Goal: Task Accomplishment & Management: Complete application form

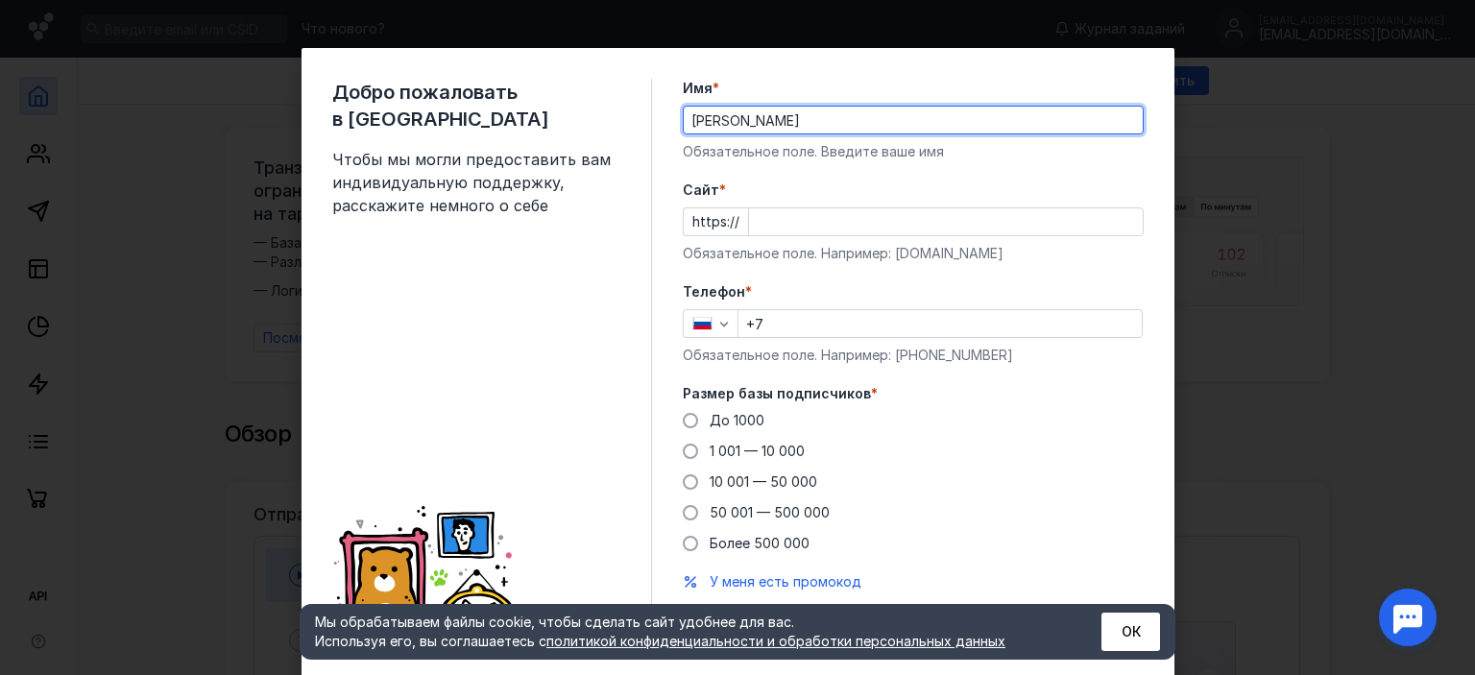
click at [806, 220] on input "Cайт *" at bounding box center [946, 221] width 394 height 27
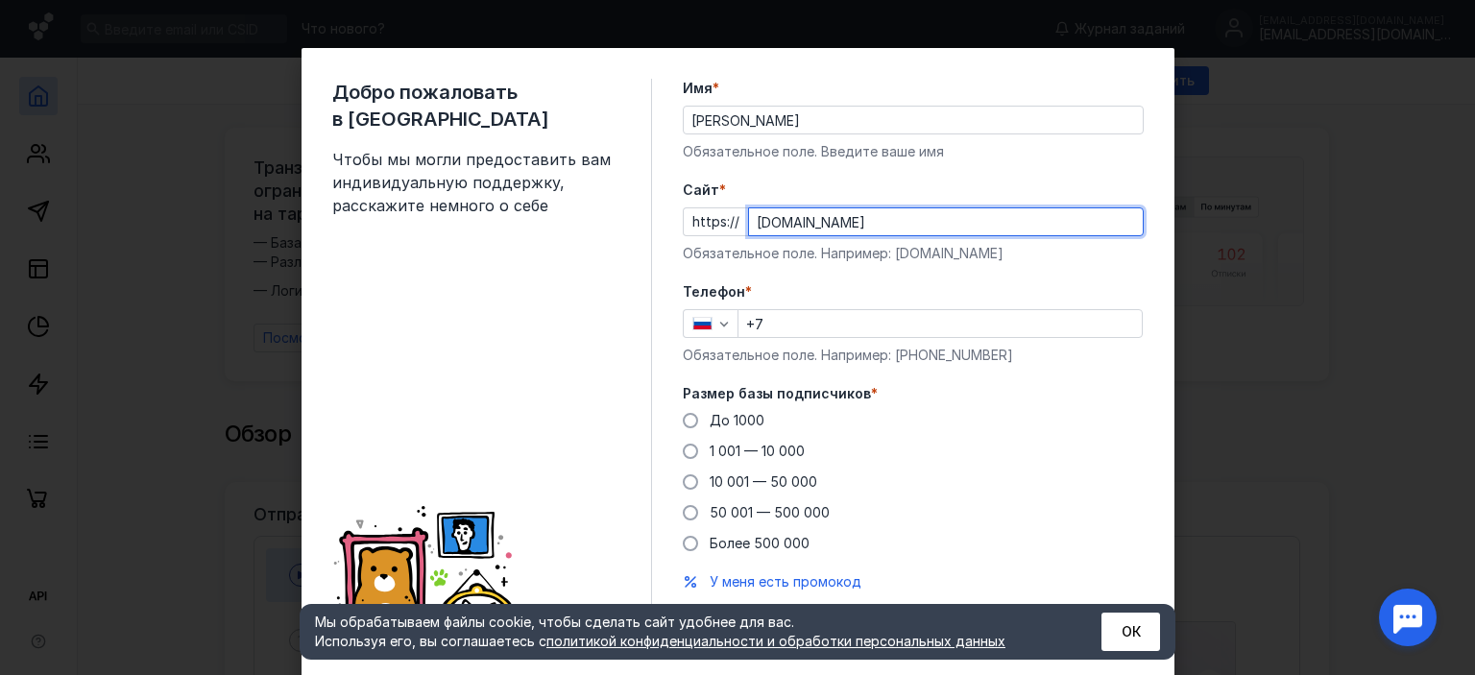
type input "[DOMAIN_NAME]"
click at [797, 336] on input "+7" at bounding box center [940, 323] width 403 height 27
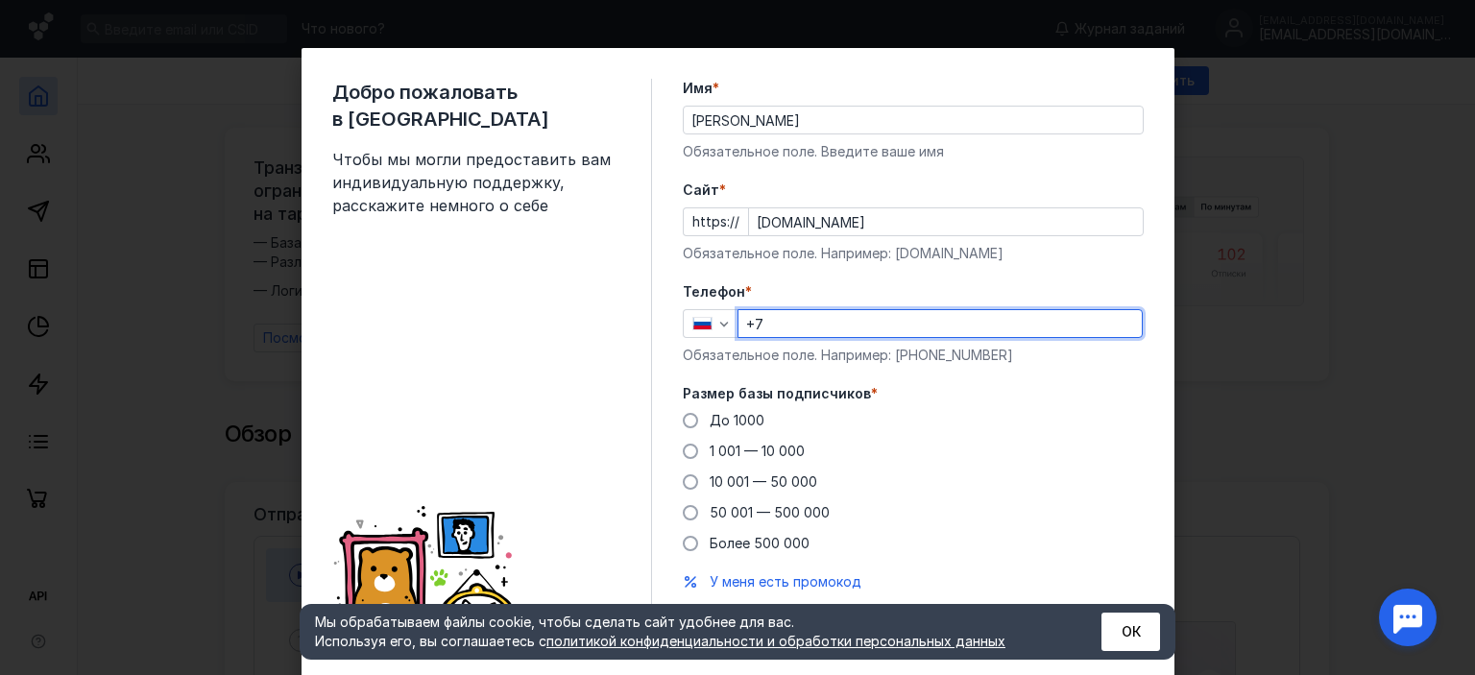
type input "[PHONE_NUMBER]"
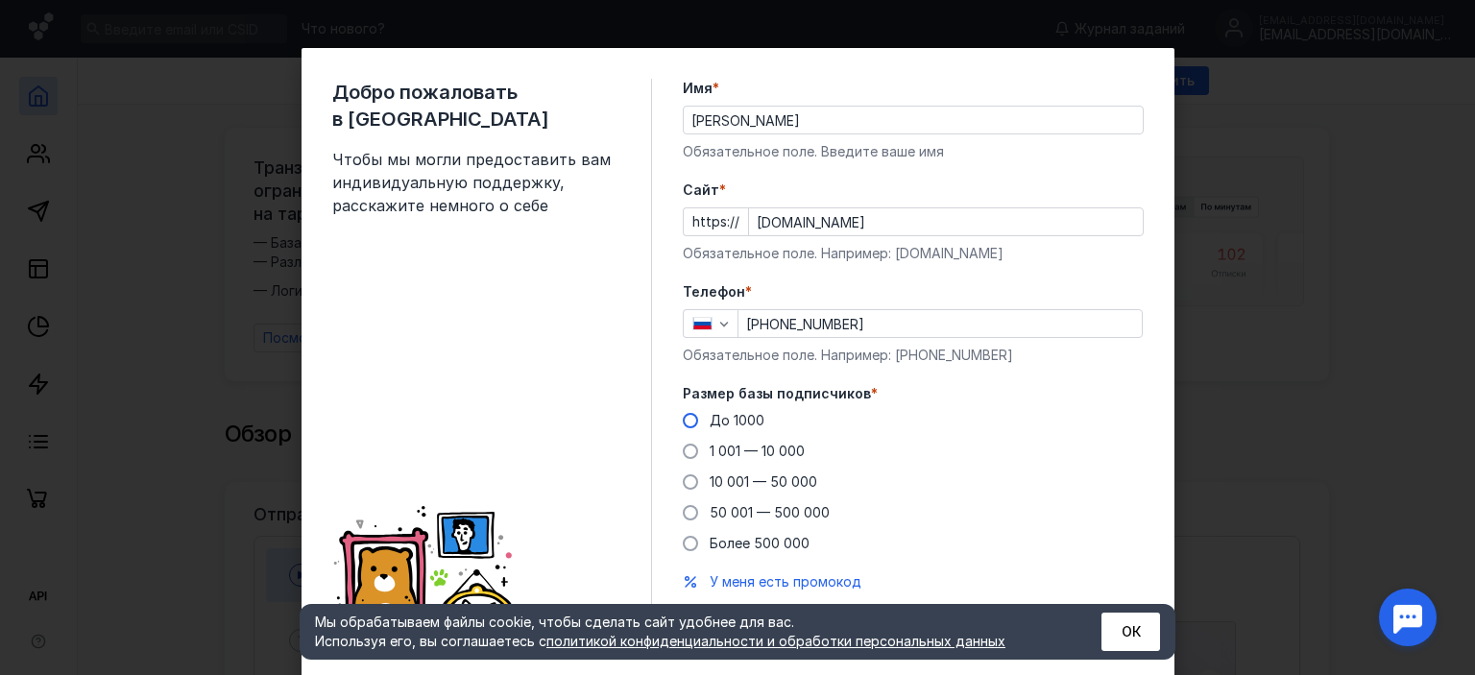
click at [736, 428] on span "До 1000" at bounding box center [737, 420] width 55 height 16
click at [0, 0] on input "До 1000" at bounding box center [0, 0] width 0 height 0
click at [1387, 313] on div "Добро пожаловать в Sendsay Чтобы мы могли предоставить вам индивидуальную подде…" at bounding box center [737, 337] width 1475 height 675
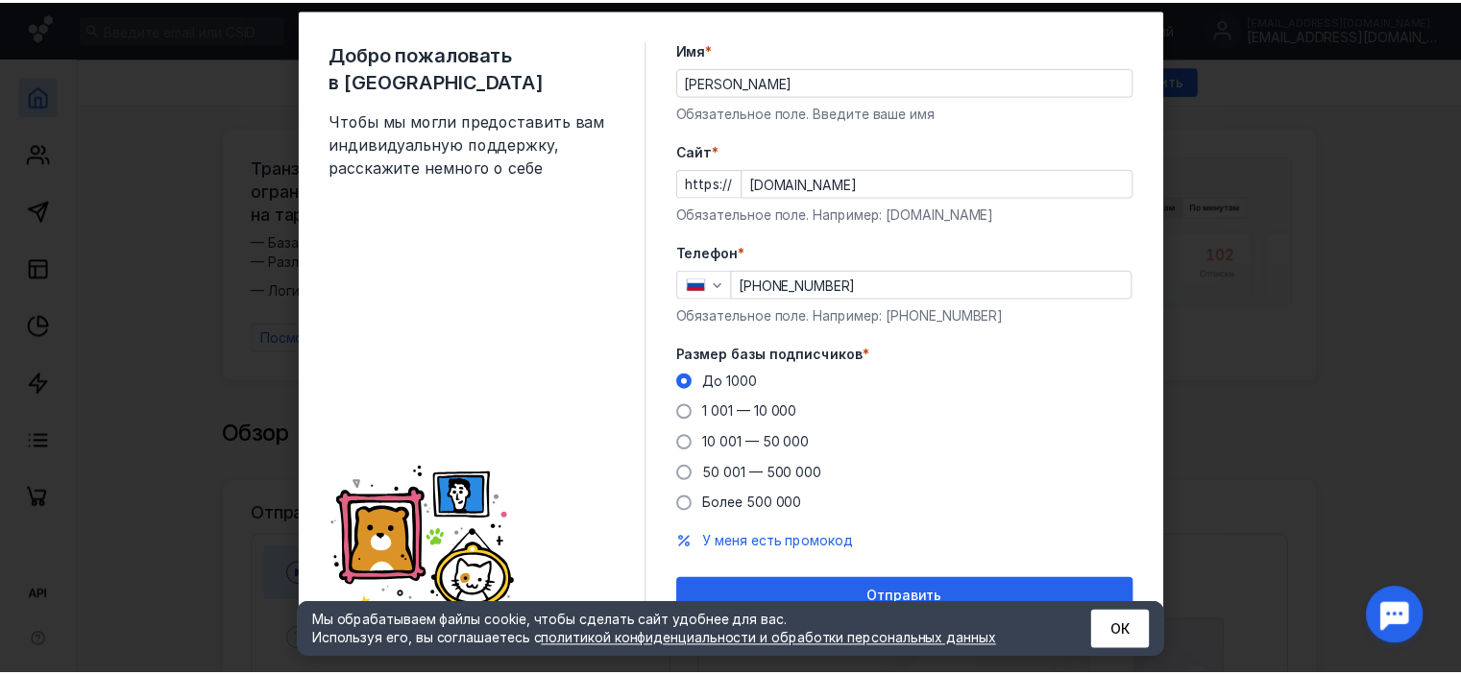
scroll to position [61, 0]
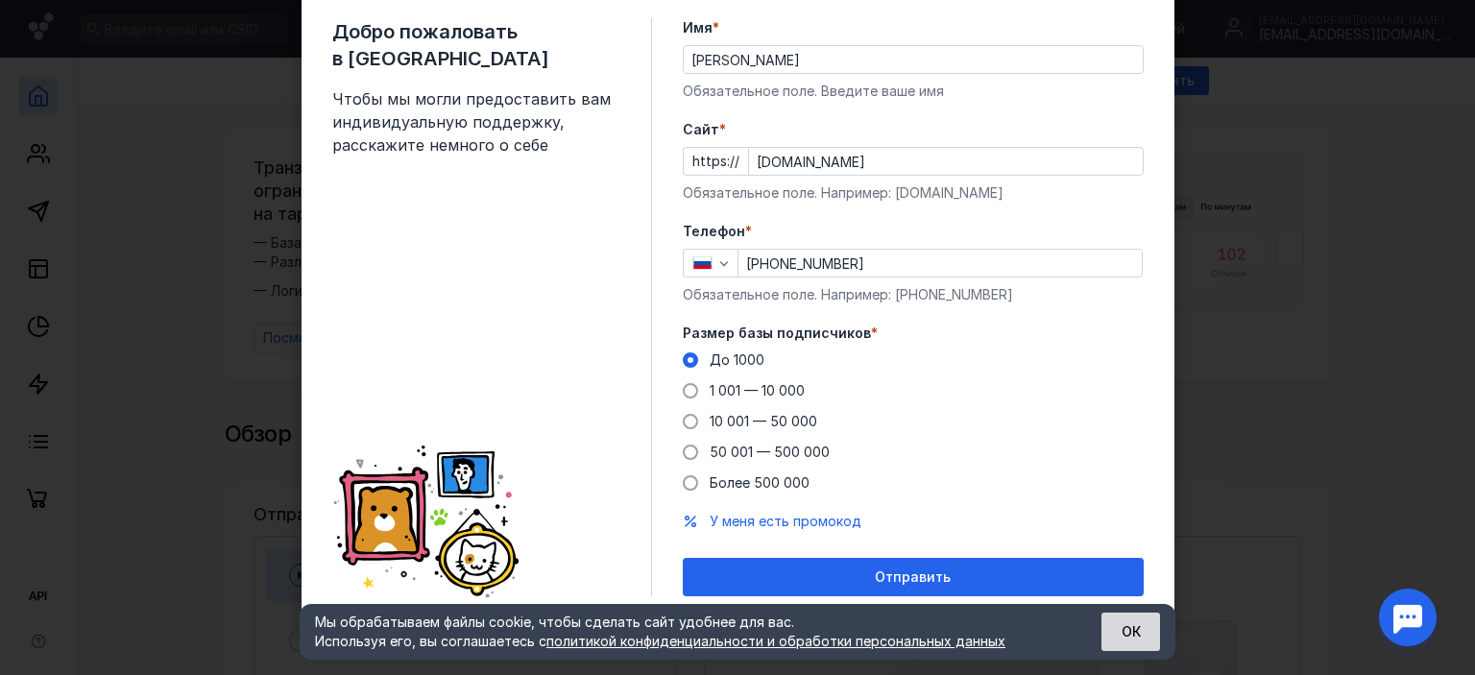
click at [1129, 638] on button "ОК" at bounding box center [1131, 632] width 59 height 38
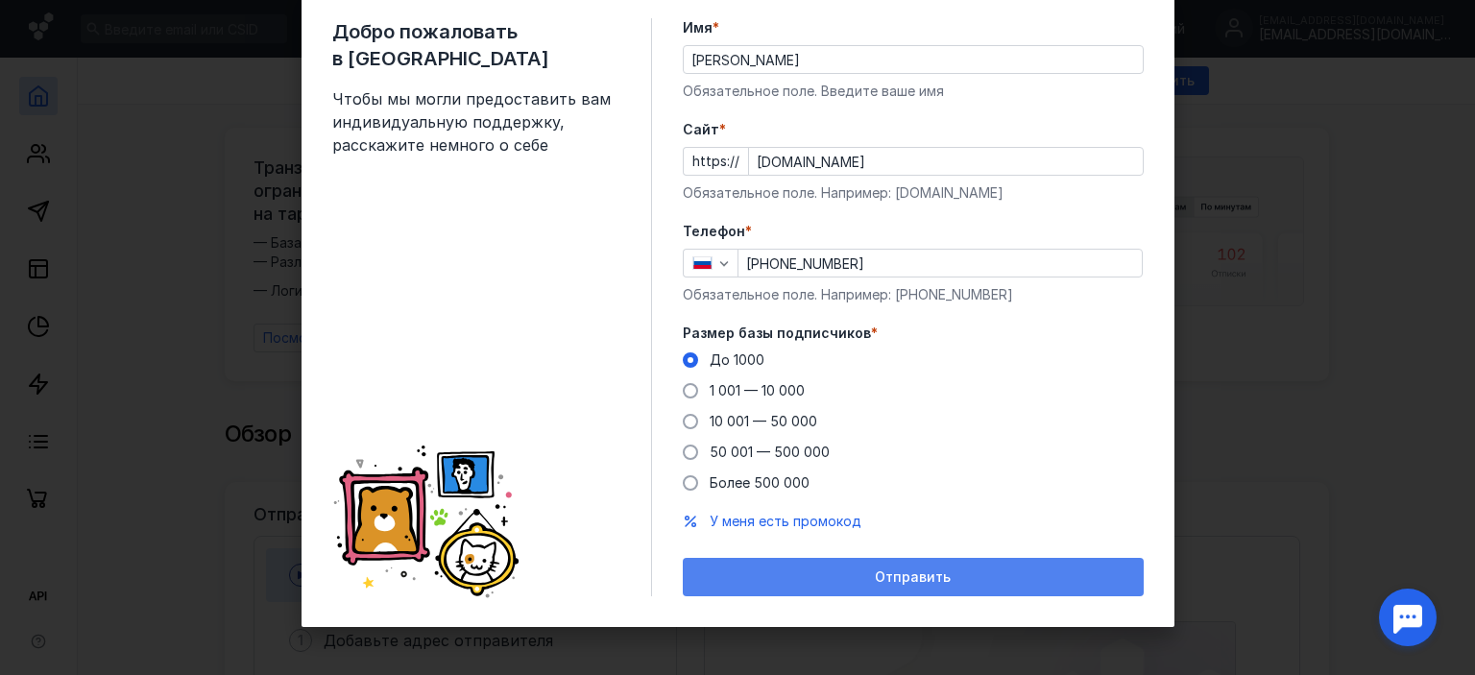
click at [952, 570] on div "Отправить" at bounding box center [914, 578] width 442 height 16
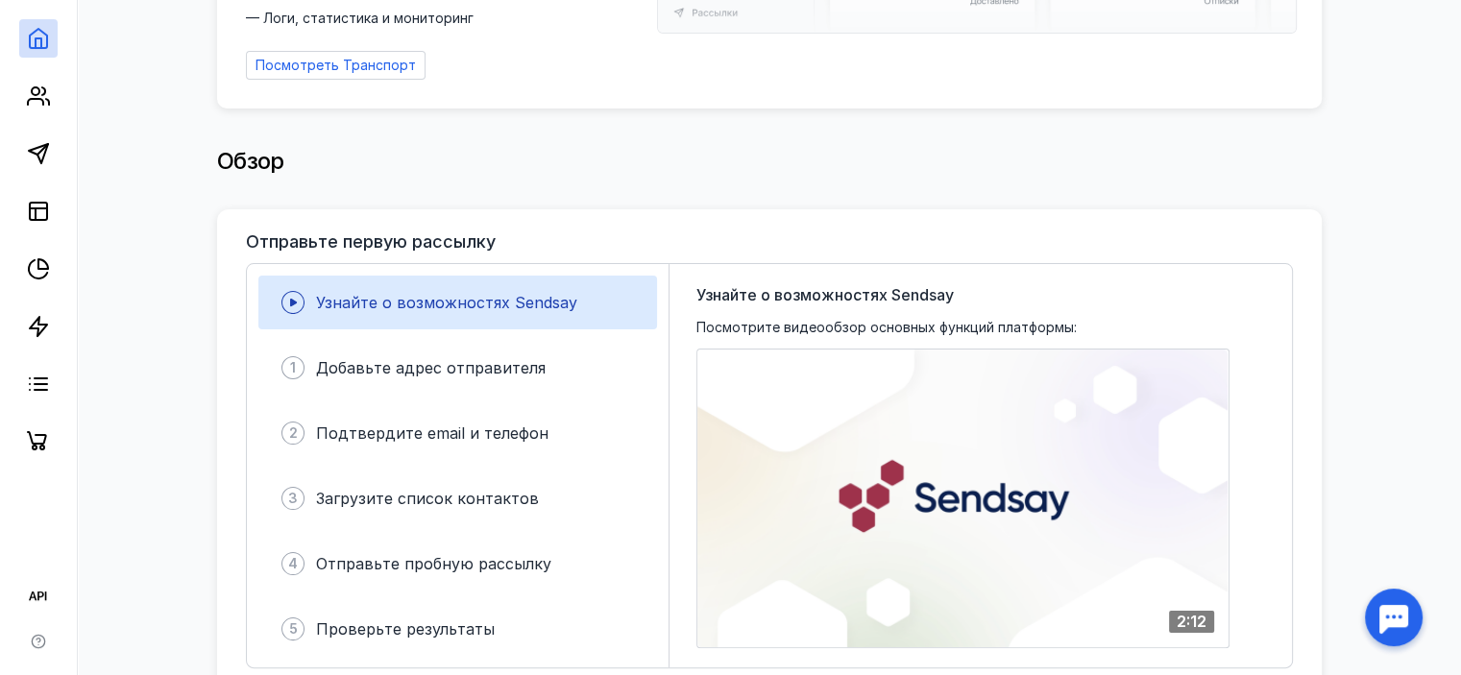
scroll to position [288, 0]
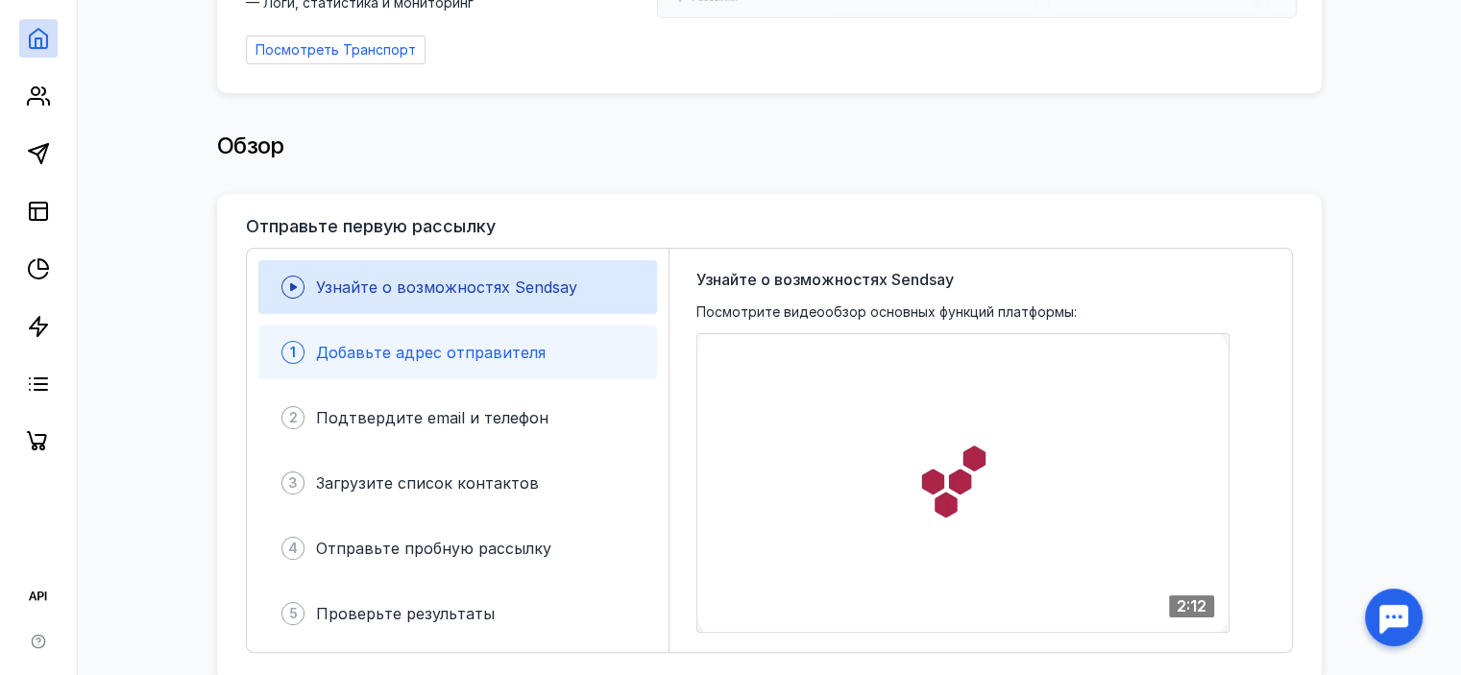
click at [501, 341] on div "Добавьте адрес отправителя" at bounding box center [431, 352] width 230 height 23
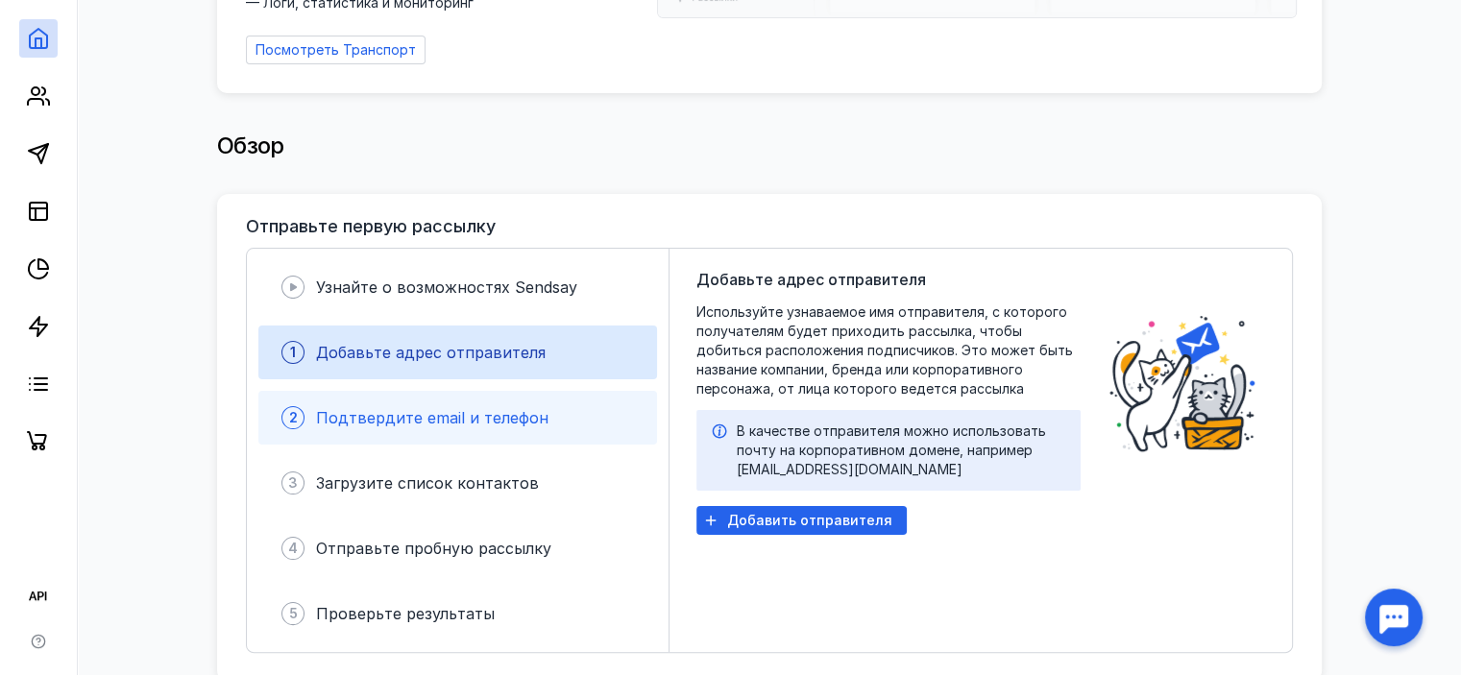
click at [528, 395] on div "2 Подтвердите email и телефон" at bounding box center [457, 418] width 399 height 54
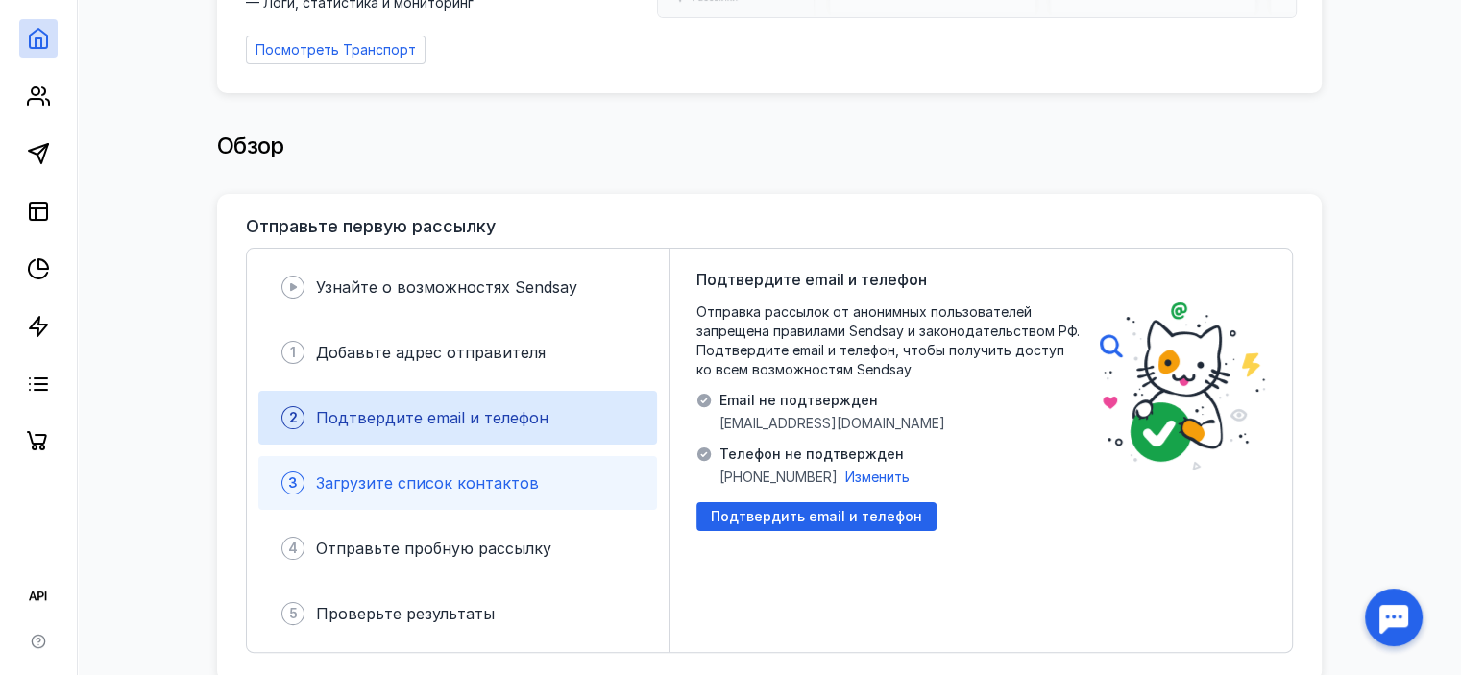
click at [415, 474] on span "Загрузите список контактов" at bounding box center [427, 483] width 223 height 19
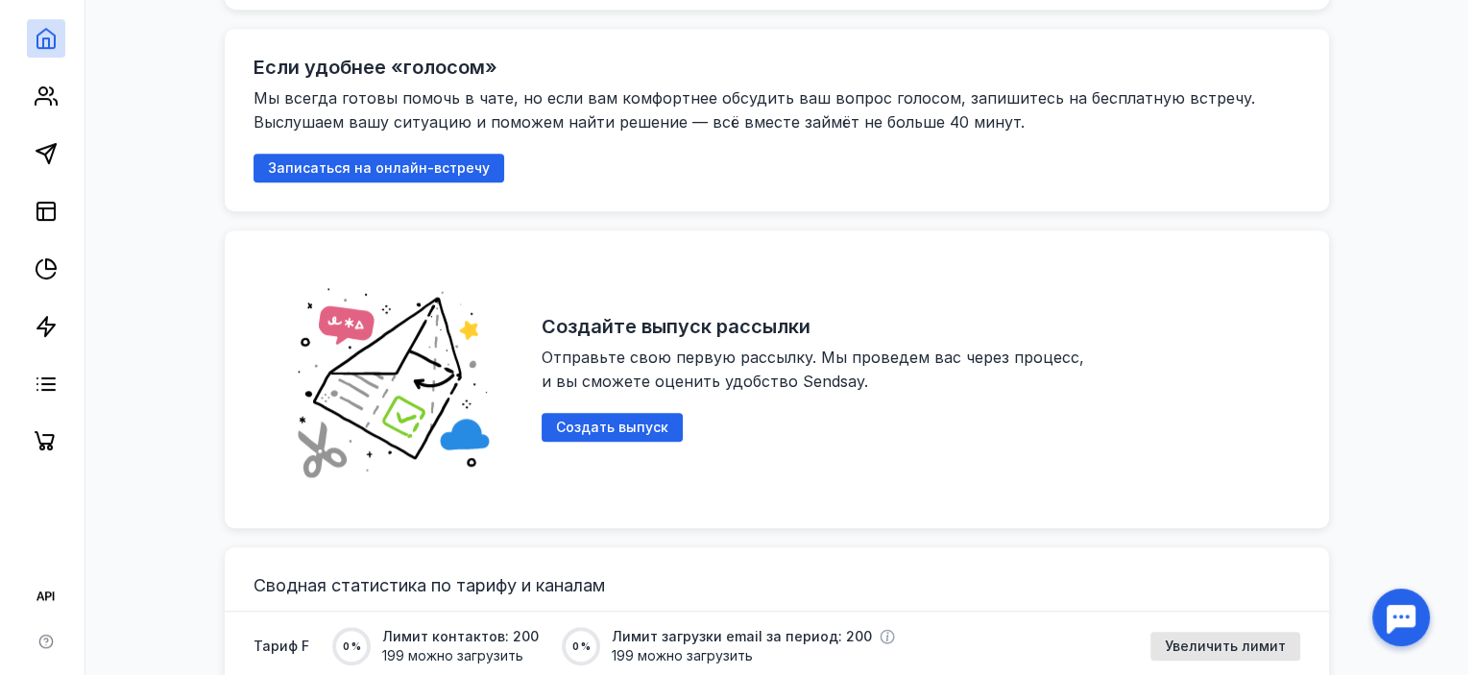
scroll to position [1057, 0]
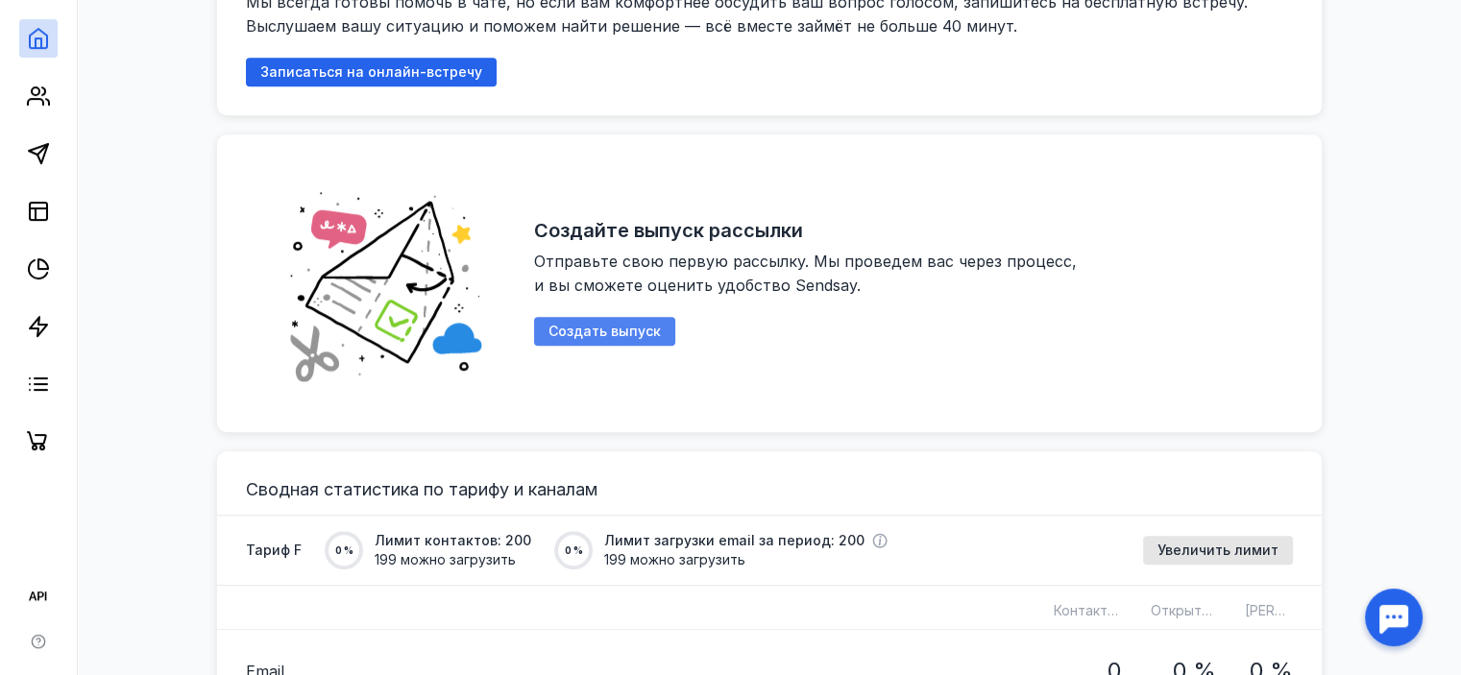
click at [562, 324] on span "Создать выпуск" at bounding box center [604, 332] width 112 height 16
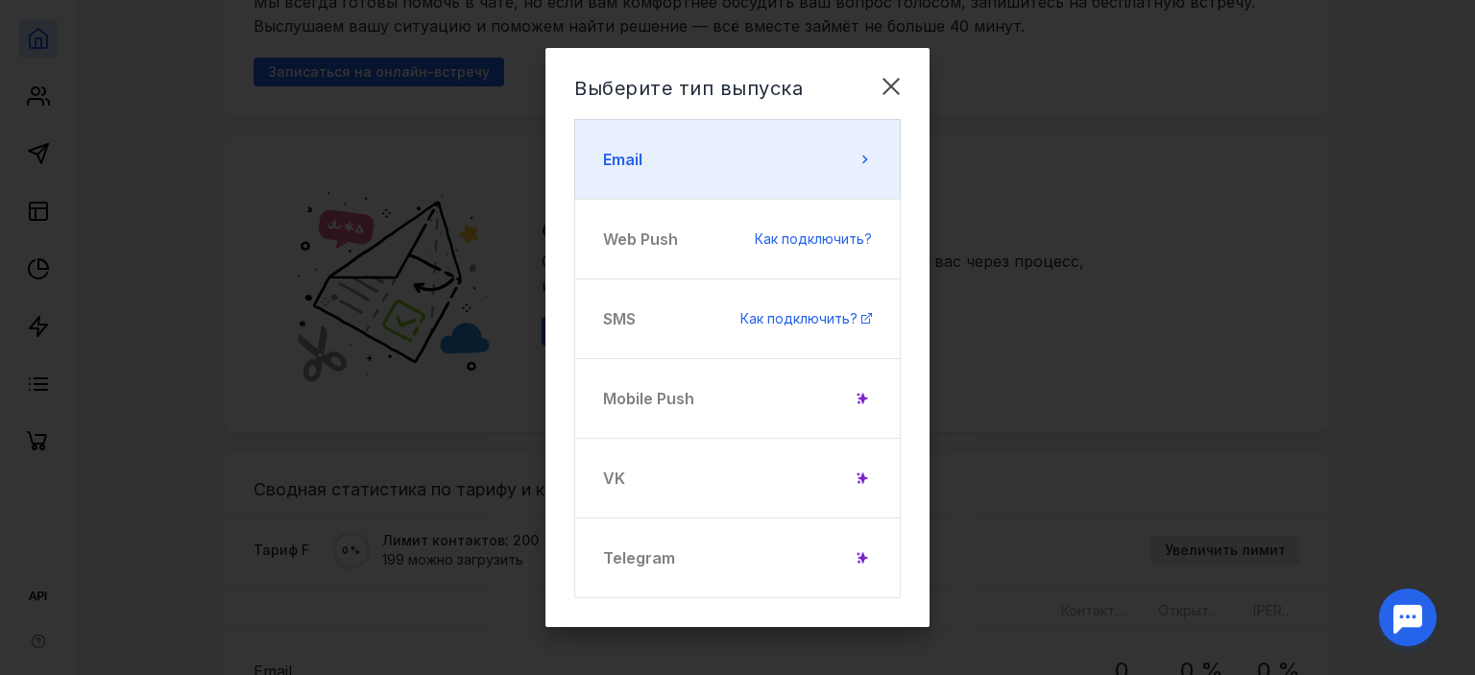
click at [751, 185] on button "Email" at bounding box center [737, 159] width 327 height 81
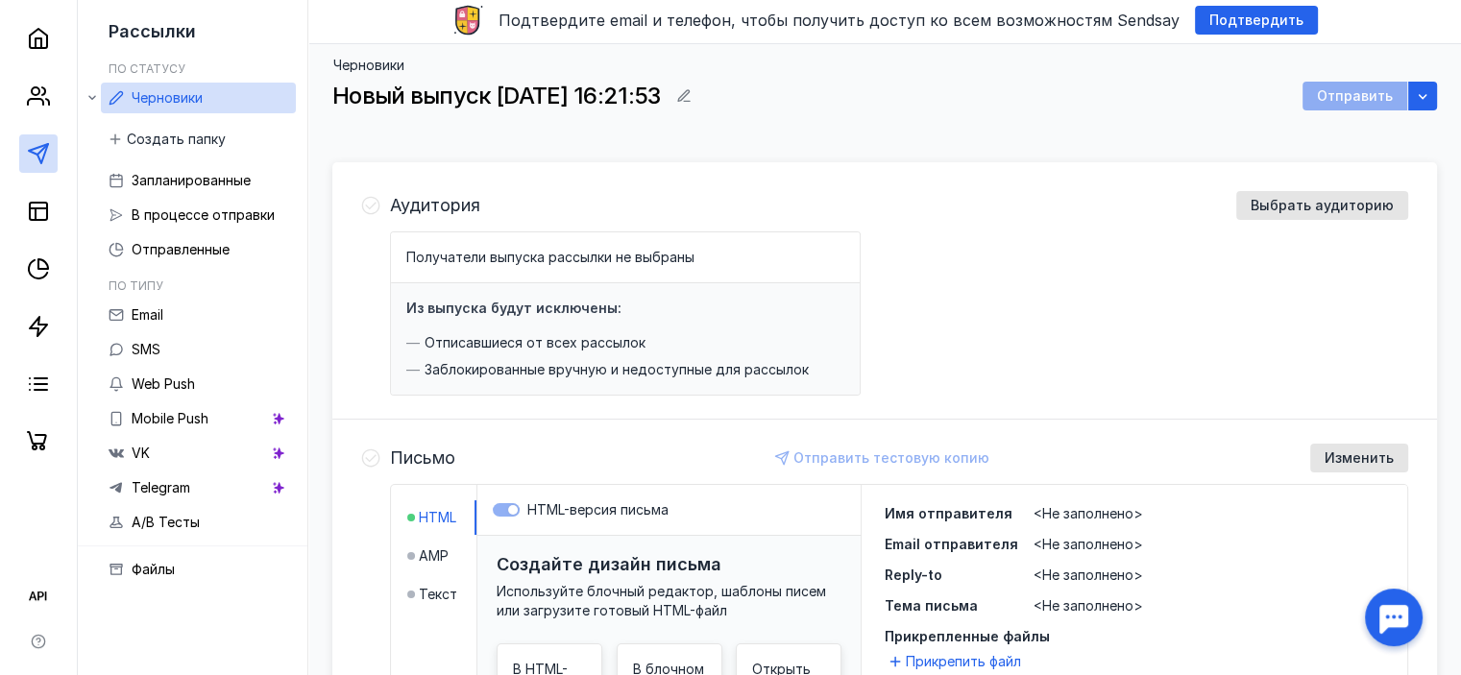
scroll to position [41, 0]
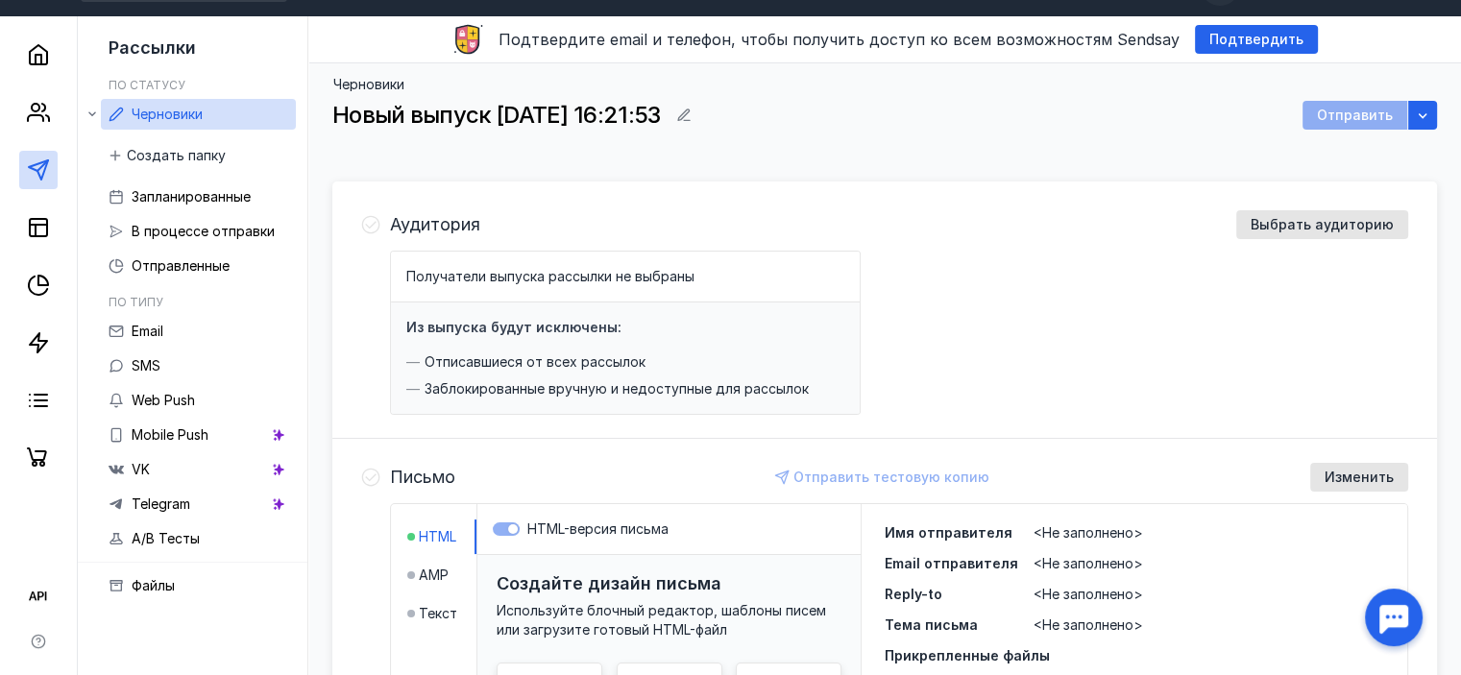
click at [572, 274] on span "Получатели выпуска рассылки не выбраны" at bounding box center [550, 276] width 288 height 16
click at [1375, 226] on span "Выбрать аудиторию" at bounding box center [1322, 225] width 143 height 16
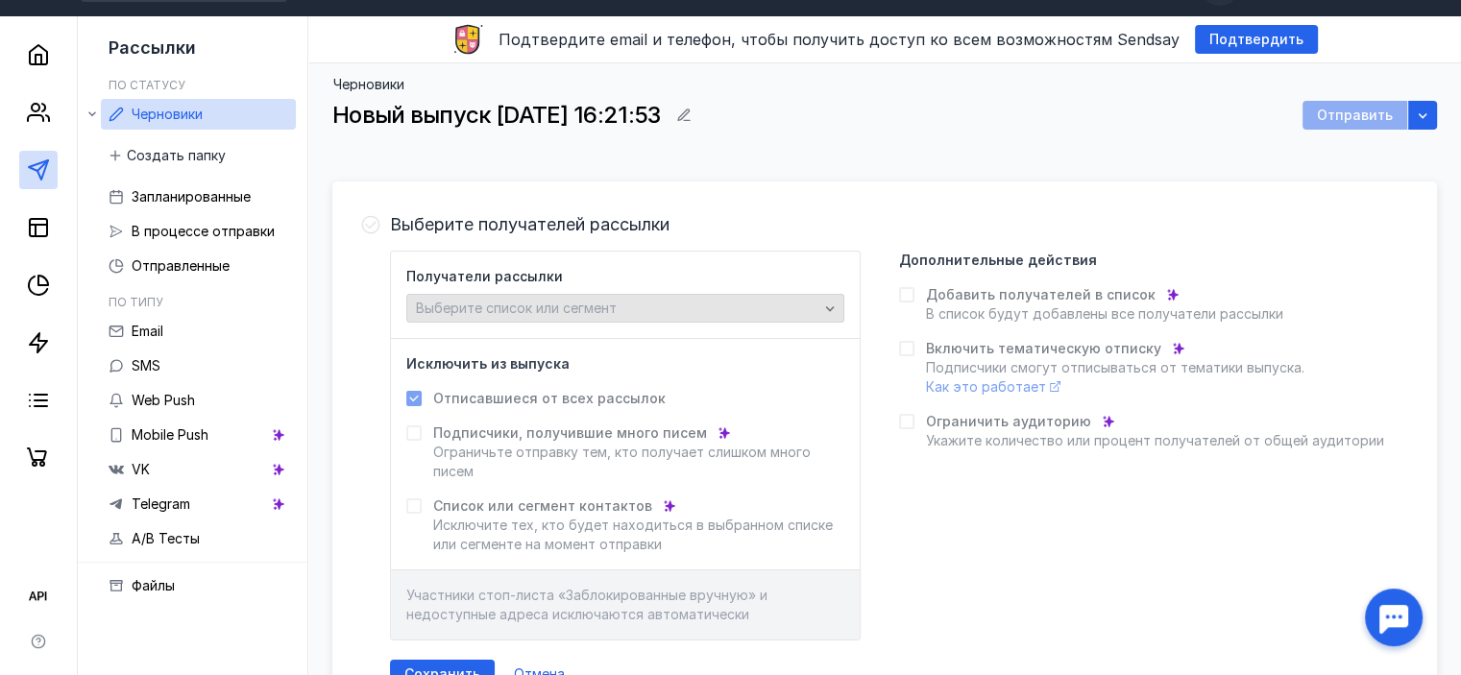
click at [807, 305] on div "Выберите список или сегмент" at bounding box center [617, 309] width 412 height 16
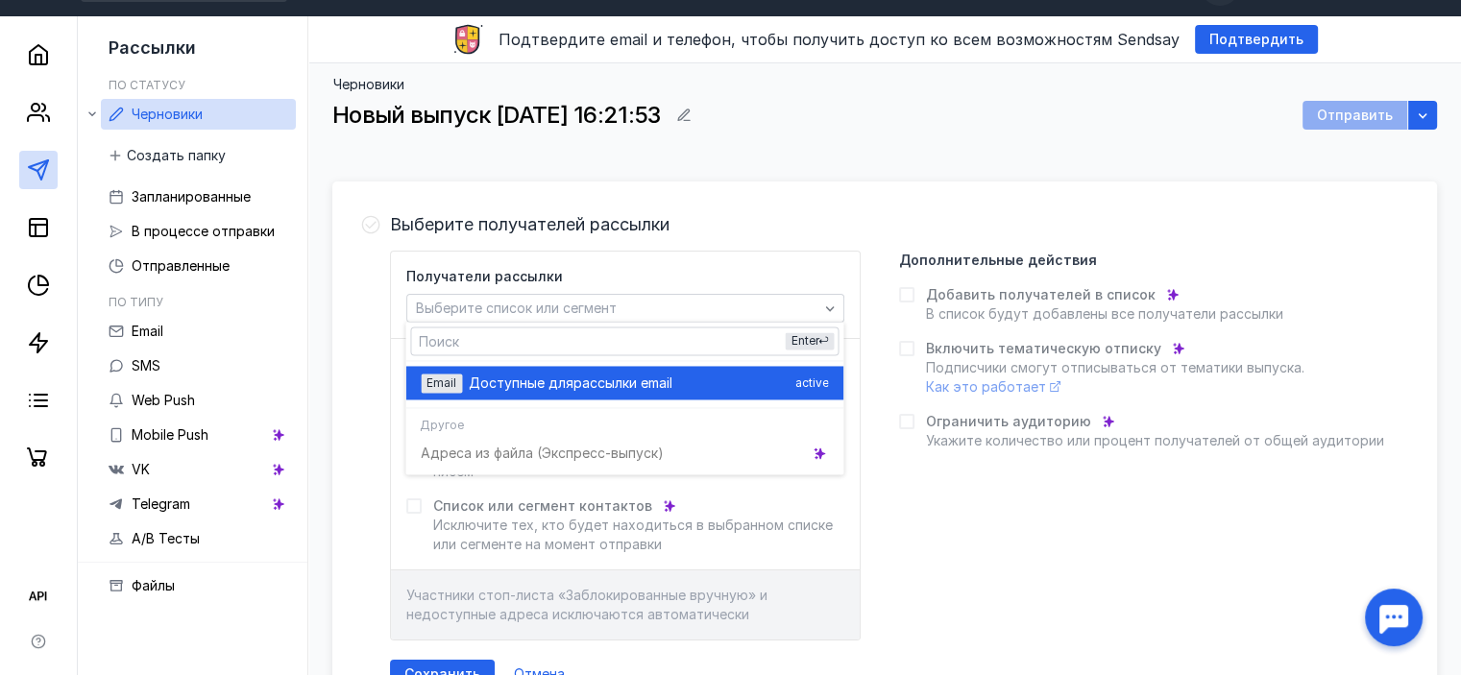
click at [778, 385] on div "Доступные для рассылки email" at bounding box center [628, 383] width 318 height 19
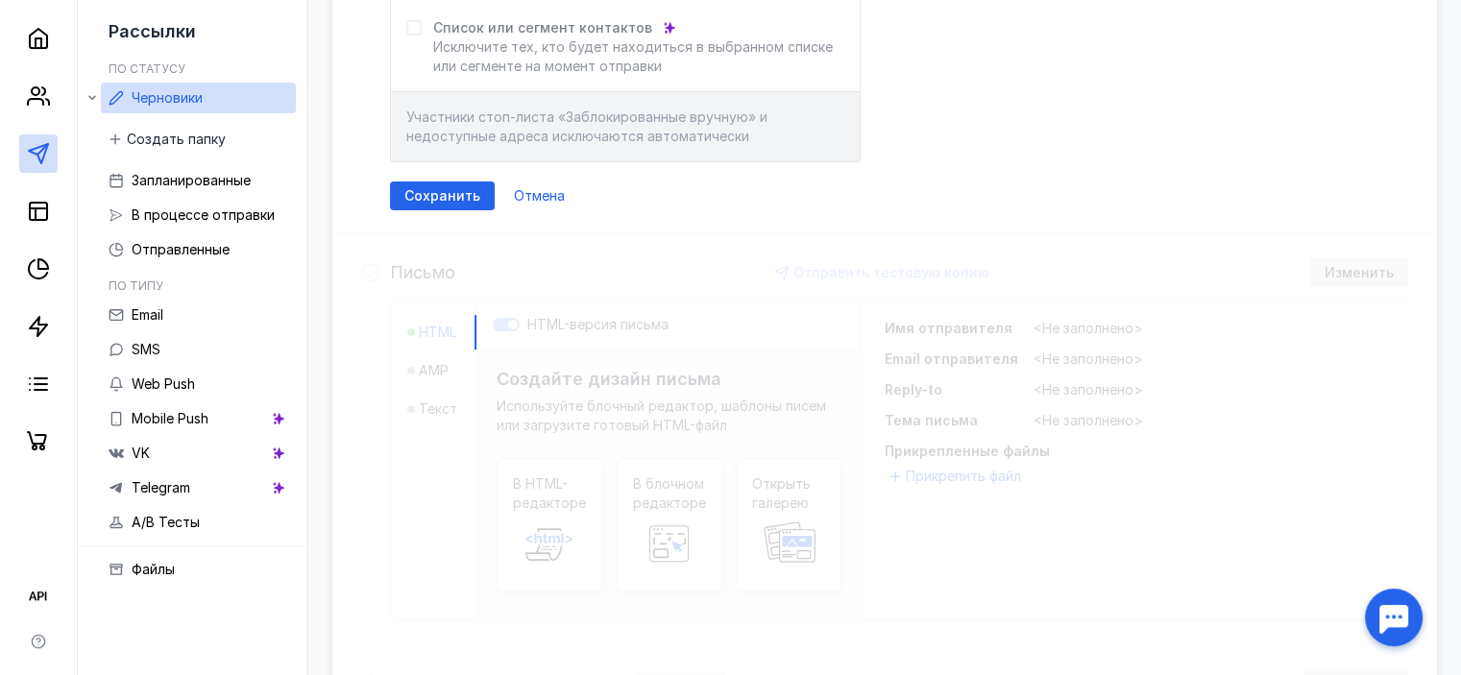
scroll to position [522, 0]
click at [523, 198] on span "Отмена" at bounding box center [539, 194] width 51 height 16
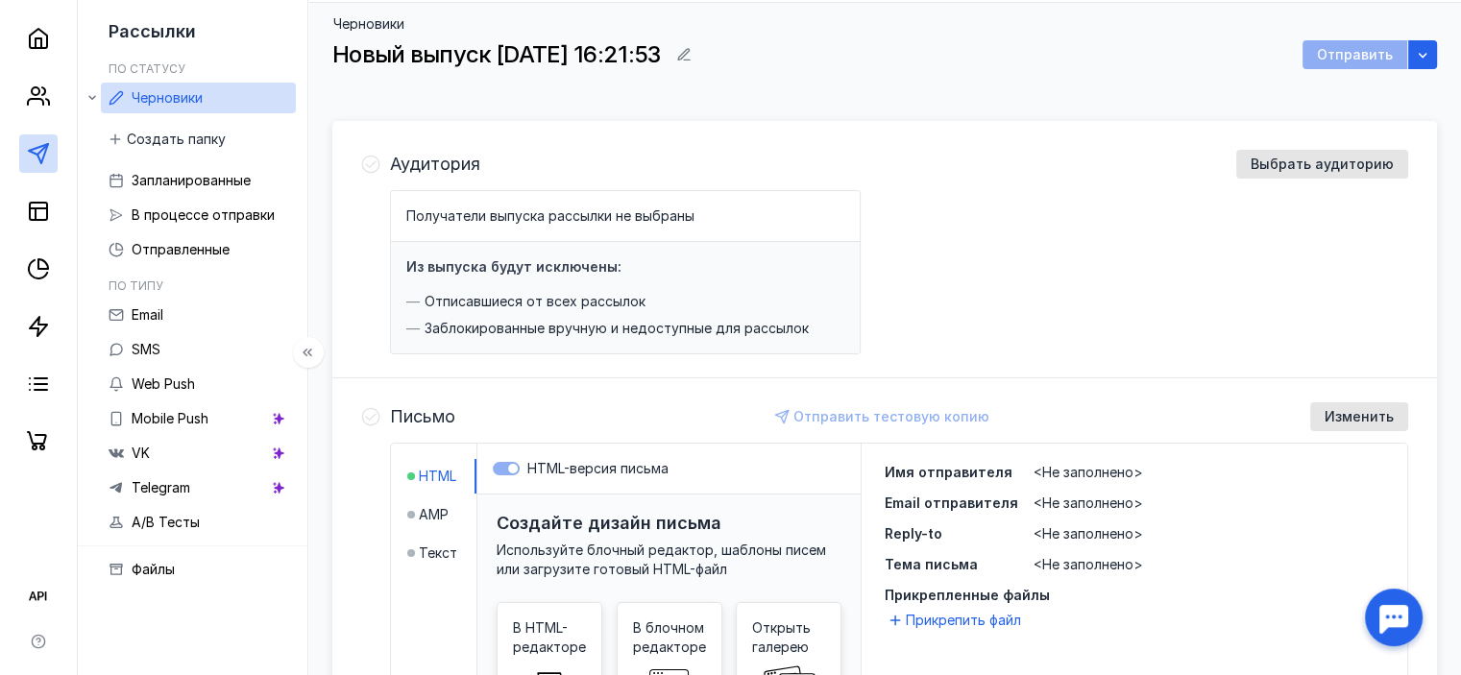
scroll to position [0, 0]
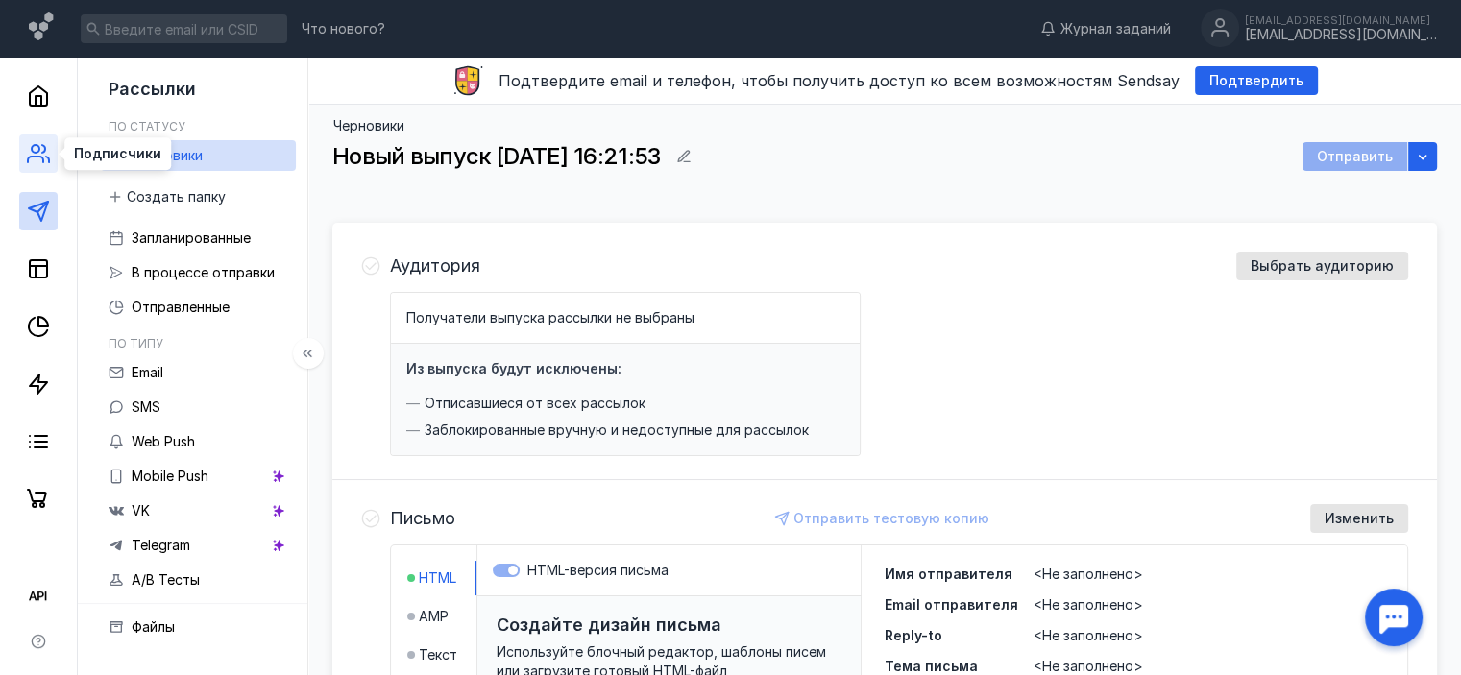
click at [30, 145] on icon at bounding box center [38, 153] width 23 height 23
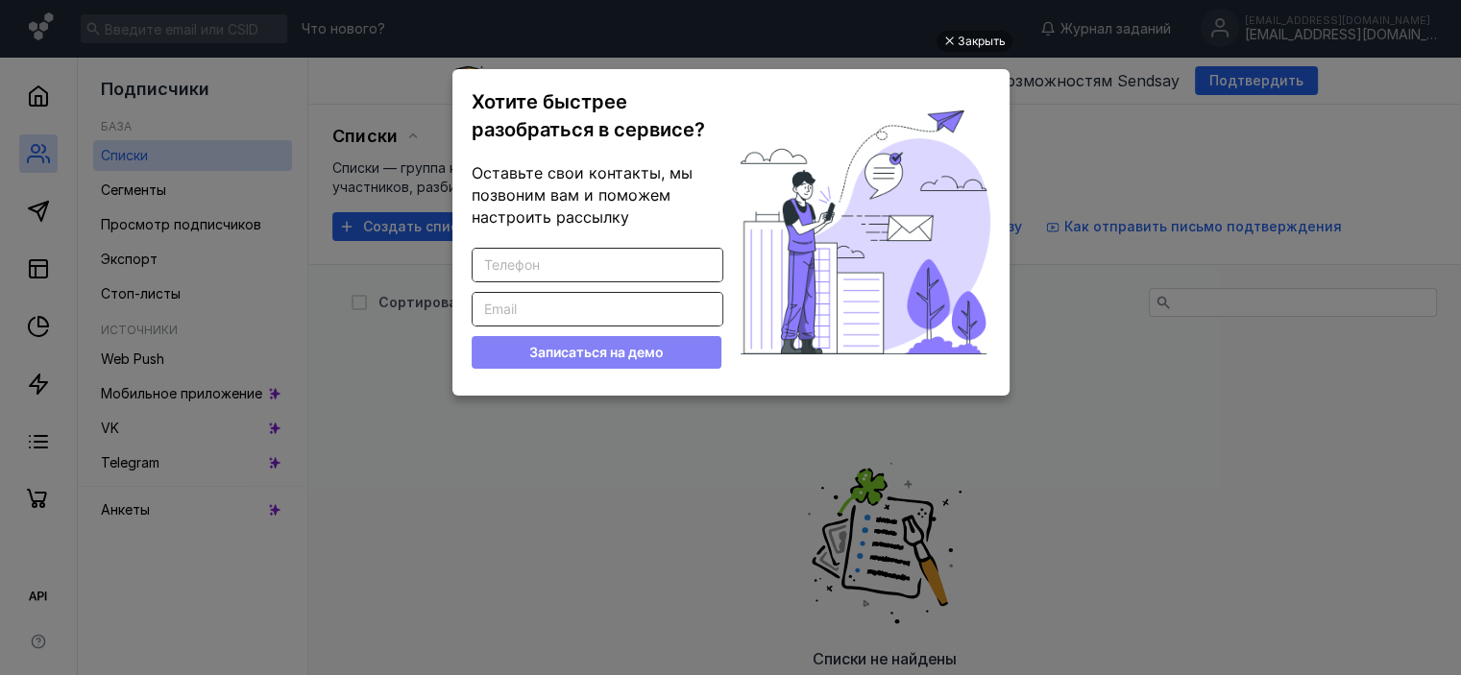
click at [605, 487] on div "Закрыть Хотите быстрее разобраться в сервисе? Оставьте свои контакты, мы позвон…" at bounding box center [731, 315] width 576 height 627
click at [999, 38] on div "Закрыть" at bounding box center [982, 41] width 48 height 21
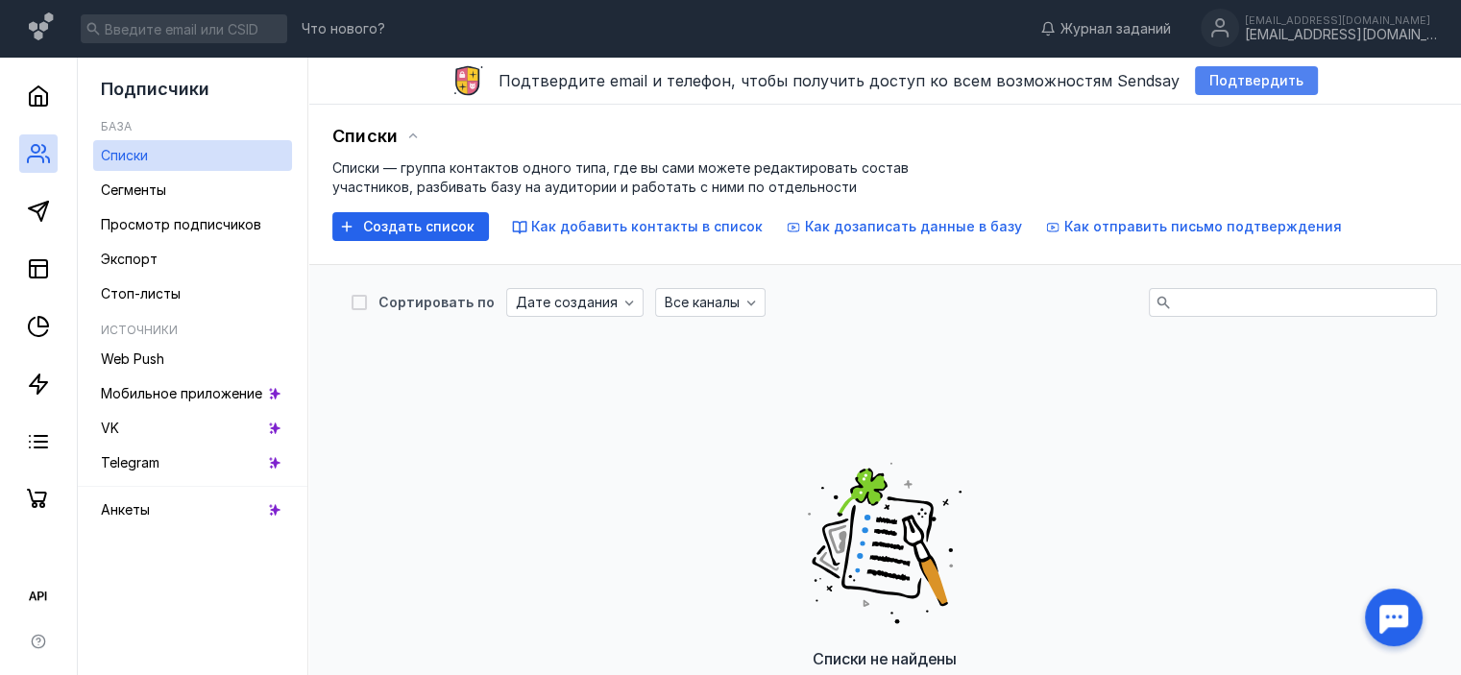
click at [1209, 84] on span "Подтвердить" at bounding box center [1256, 81] width 94 height 16
